Goal: Task Accomplishment & Management: Manage account settings

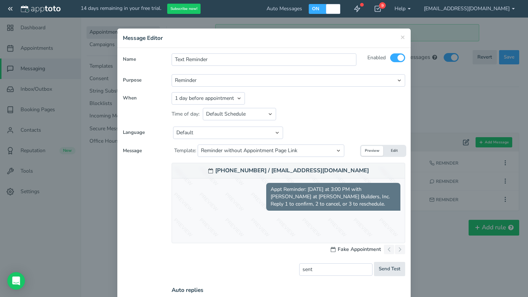
select select "string:en-[GEOGRAPHIC_DATA]"
select select "object:3355"
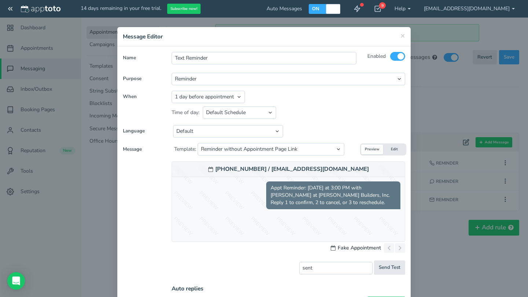
click at [393, 148] on button "Edit" at bounding box center [394, 150] width 22 height 10
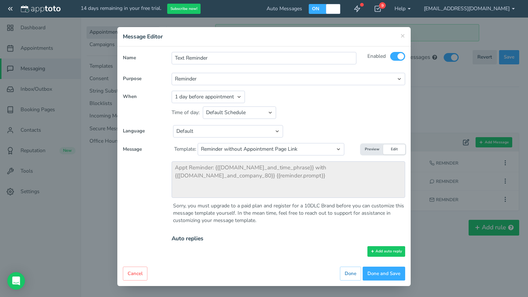
click at [372, 149] on button "Preview" at bounding box center [372, 150] width 22 height 10
type input "7603003141"
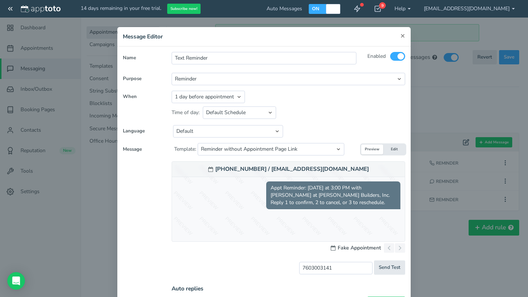
click at [404, 33] on span "×" at bounding box center [402, 35] width 5 height 10
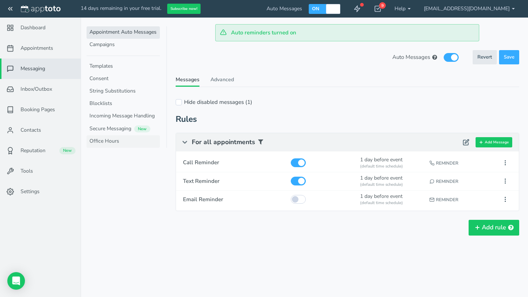
click at [110, 142] on link "Office Hours" at bounding box center [122, 142] width 73 height 12
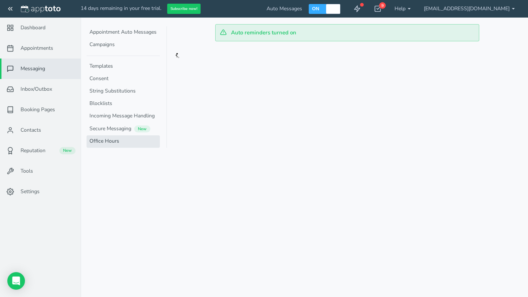
type input "09:00am"
type input "05:00pm"
type textarea "Sorry, your message has been received outside of our normal office hours, we wi…"
type input "Automatic Reply: Outside Office Hours"
type textarea "Thank you for your email. This is an automated response to let you know that yo…"
